Goal: Task Accomplishment & Management: Manage account settings

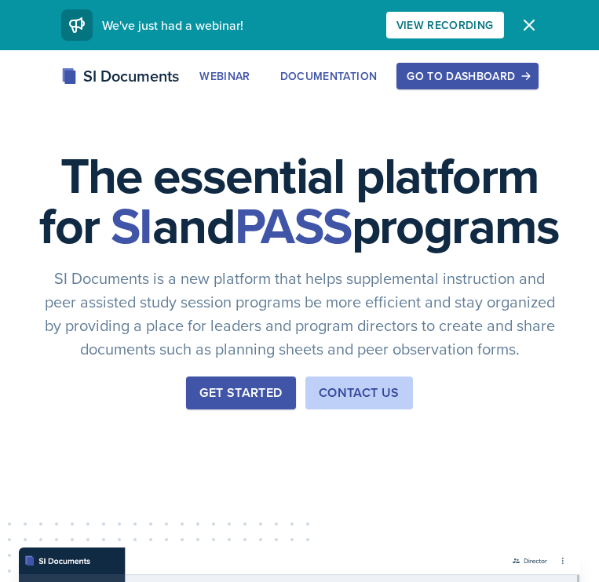
click at [451, 74] on div "Go to Dashboard" at bounding box center [466, 76] width 121 height 13
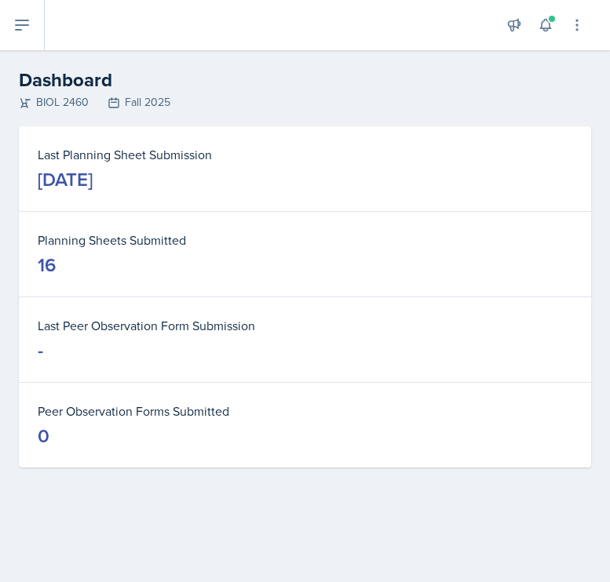
click at [17, 20] on icon at bounding box center [22, 24] width 13 height 9
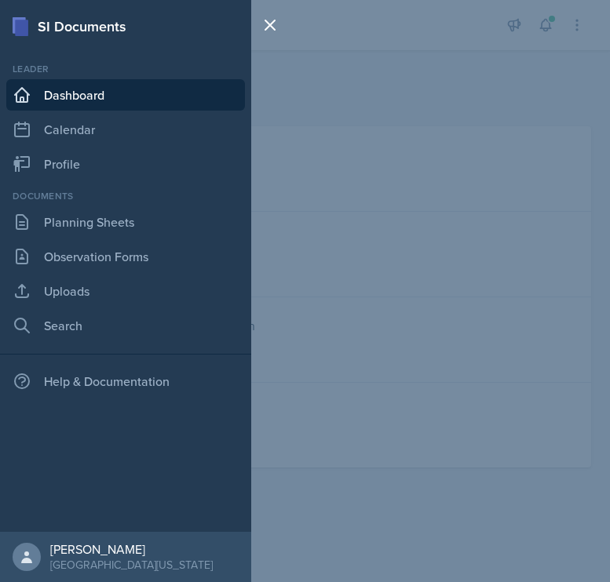
click at [470, 68] on div "SI Documents Leader Dashboard Calendar Profile Documents Planning Sheets Observ…" at bounding box center [305, 291] width 610 height 582
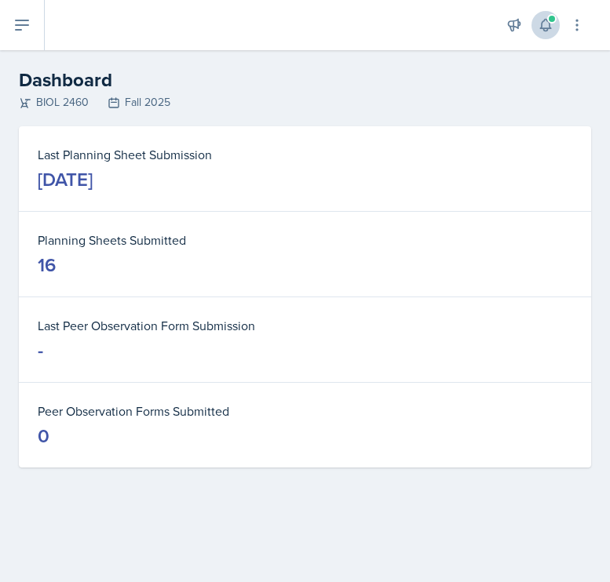
click at [546, 30] on icon at bounding box center [545, 25] width 16 height 16
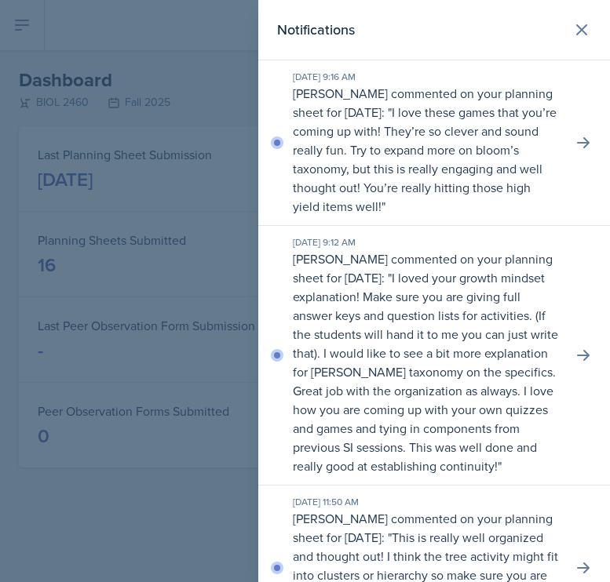
click at [166, 173] on div at bounding box center [305, 291] width 610 height 582
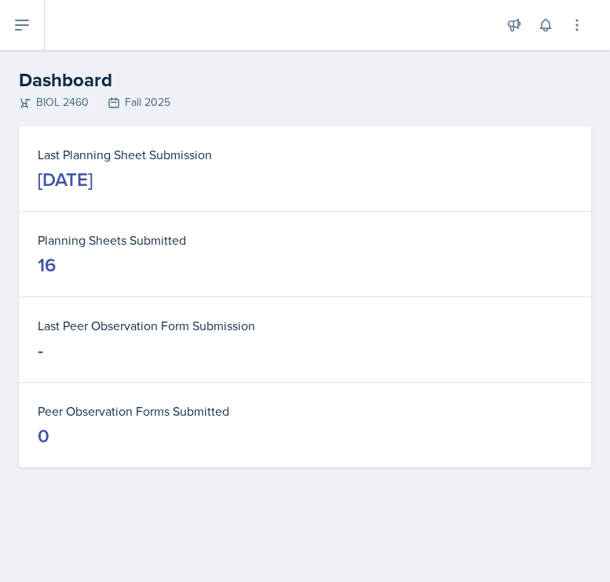
click at [14, 27] on icon at bounding box center [22, 25] width 19 height 19
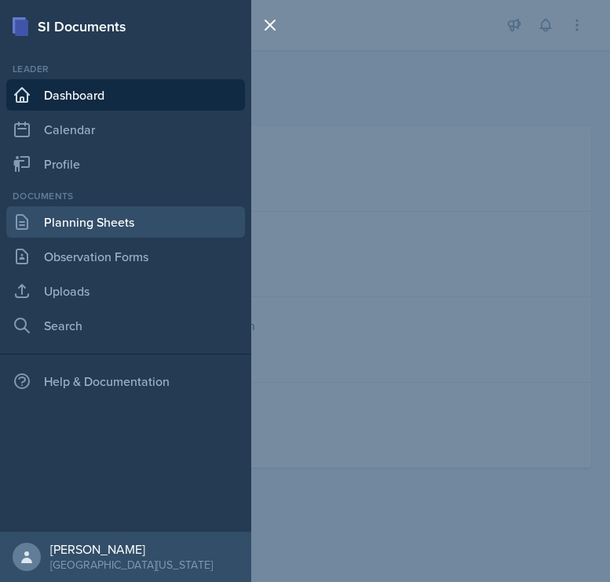
click at [97, 221] on link "Planning Sheets" at bounding box center [125, 221] width 239 height 31
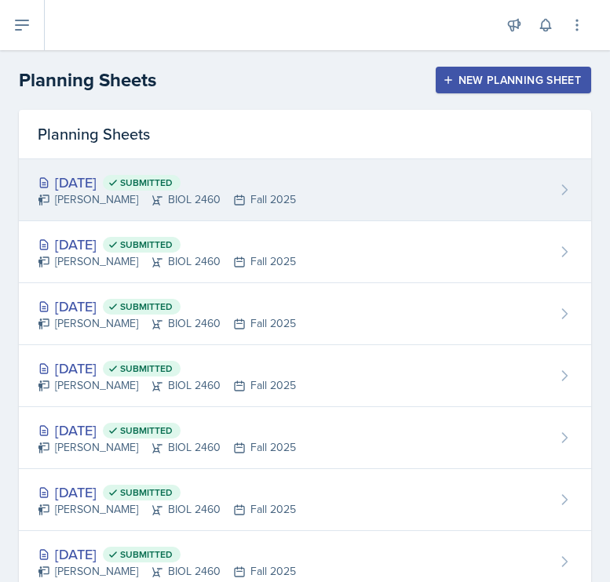
click at [173, 201] on div "[PERSON_NAME] BIOL 2460 Fall 2025" at bounding box center [167, 199] width 258 height 16
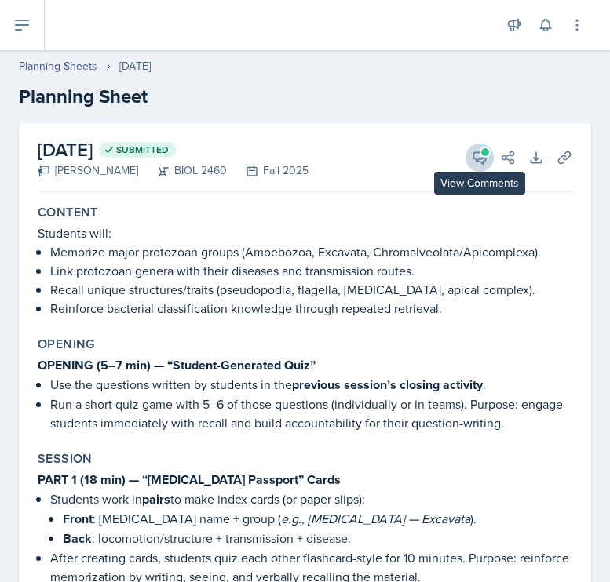
click at [472, 155] on icon at bounding box center [480, 158] width 16 height 16
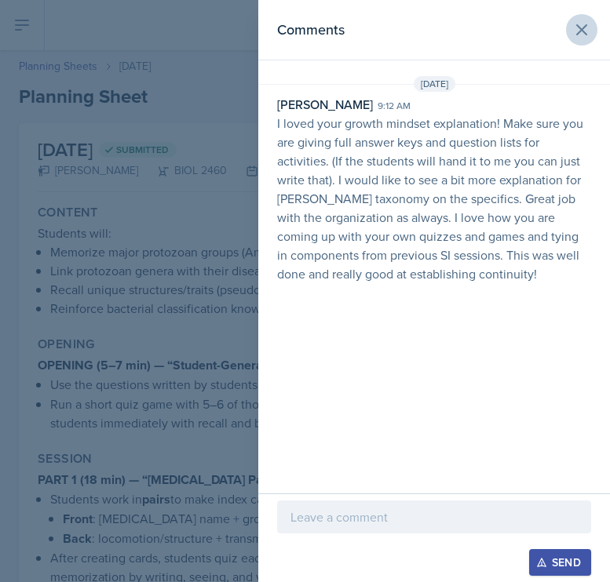
click at [580, 27] on icon at bounding box center [581, 29] width 19 height 19
